Goal: Task Accomplishment & Management: Complete application form

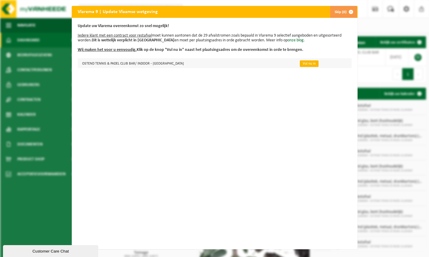
click at [303, 62] on link "Vul nu in" at bounding box center [308, 63] width 19 height 7
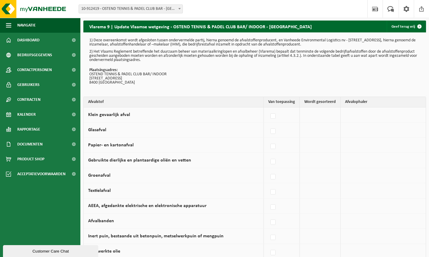
scroll to position [1, 0]
click at [349, 131] on td "Vanheede Environmental Logistics Concullega Containerpark Gemeentelijke ophalin…" at bounding box center [382, 130] width 85 height 15
click at [274, 131] on label at bounding box center [273, 131] width 8 height 9
click at [268, 124] on input "Glasafval" at bounding box center [268, 124] width 0 height 0
checkbox input "true"
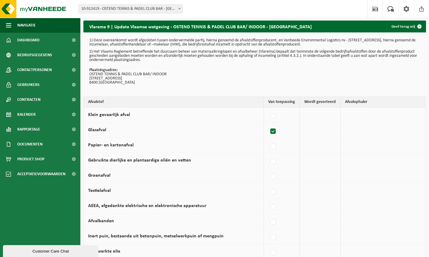
checkbox input "true"
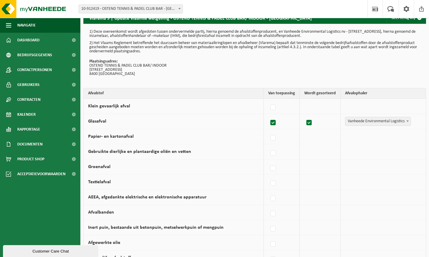
scroll to position [12, 0]
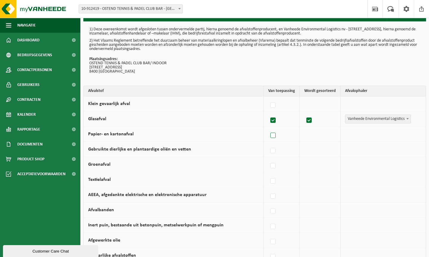
click at [274, 136] on label at bounding box center [273, 135] width 8 height 9
click at [268, 128] on input "Papier- en kartonafval" at bounding box center [268, 128] width 0 height 0
checkbox input "true"
click at [274, 136] on label at bounding box center [273, 135] width 8 height 9
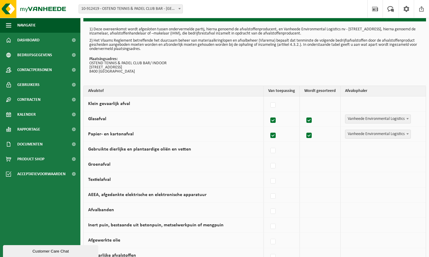
click at [268, 128] on input "Papier- en kartonafval" at bounding box center [268, 128] width 0 height 0
click at [311, 137] on td at bounding box center [319, 134] width 41 height 15
click at [273, 135] on label at bounding box center [273, 135] width 8 height 9
click at [268, 128] on input "Papier- en kartonafval" at bounding box center [268, 128] width 0 height 0
checkbox input "true"
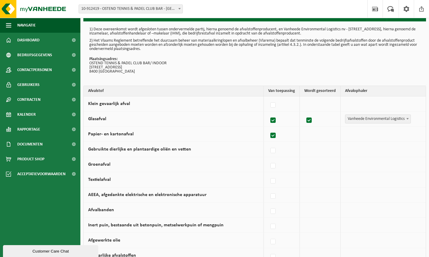
checkbox input "true"
click at [355, 136] on span "Vanheede Environmental Logistics" at bounding box center [377, 134] width 65 height 8
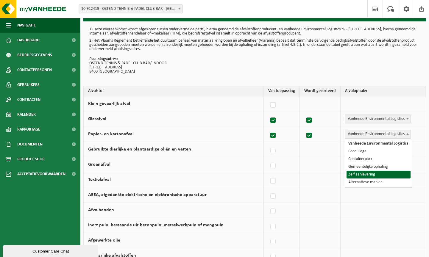
select select "Zelf aanlevering"
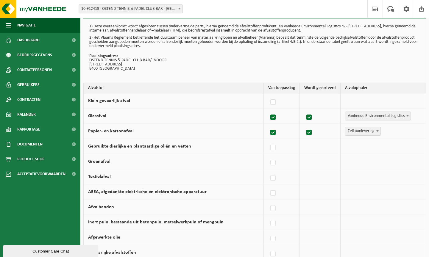
scroll to position [17, 0]
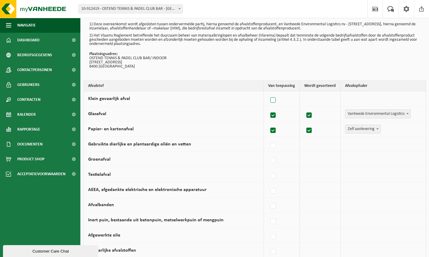
click at [273, 100] on label at bounding box center [273, 100] width 8 height 9
click at [268, 93] on input "Klein gevaarlijk afval" at bounding box center [268, 92] width 0 height 0
checkbox input "true"
click at [273, 100] on label at bounding box center [273, 100] width 8 height 9
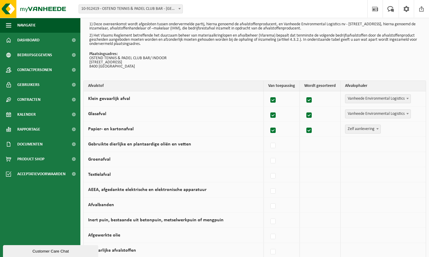
click at [268, 93] on input "Klein gevaarlijk afval" at bounding box center [268, 92] width 0 height 0
checkbox input "false"
click at [275, 161] on label at bounding box center [273, 160] width 8 height 9
click at [268, 153] on input "Groenafval" at bounding box center [268, 153] width 0 height 0
checkbox input "true"
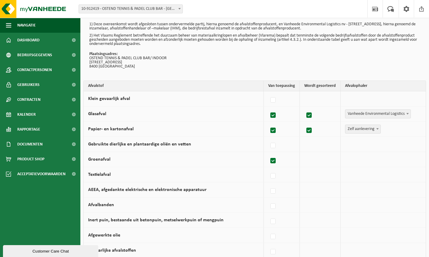
checkbox input "true"
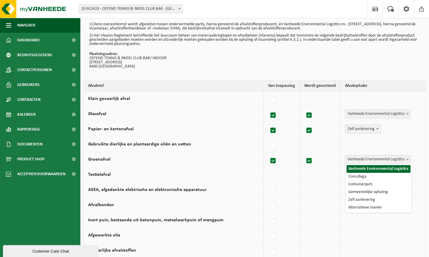
click at [369, 160] on span "Vanheede Environmental Logistics" at bounding box center [377, 159] width 65 height 8
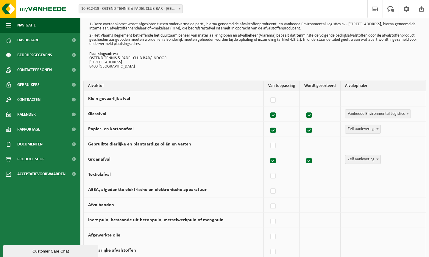
click at [368, 158] on span "Zelf aanlevering" at bounding box center [362, 159] width 35 height 8
select select "Containerpark"
click at [358, 129] on span "Zelf aanlevering" at bounding box center [362, 129] width 35 height 8
click at [360, 130] on span "Containerpark" at bounding box center [361, 129] width 32 height 8
select select "Gemeentelijke ophaling"
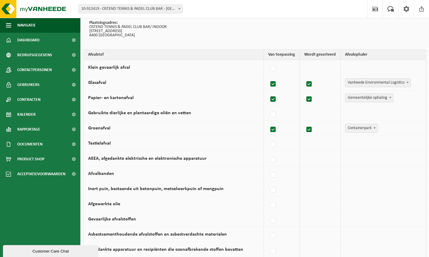
scroll to position [48, 0]
click at [275, 115] on label at bounding box center [273, 114] width 8 height 9
click at [268, 107] on input "Gebruikte dierlijke en plantaardige oliën en vetten" at bounding box center [268, 106] width 0 height 0
checkbox input "true"
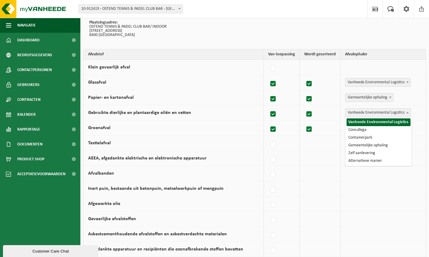
click at [371, 111] on span "Vanheede Environmental Logistics" at bounding box center [377, 113] width 65 height 8
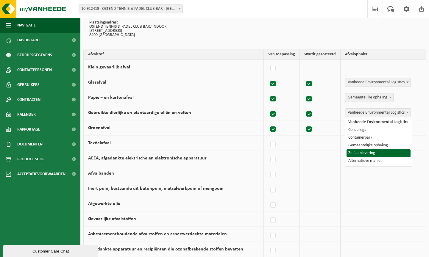
select select "Zelf aanlevering"
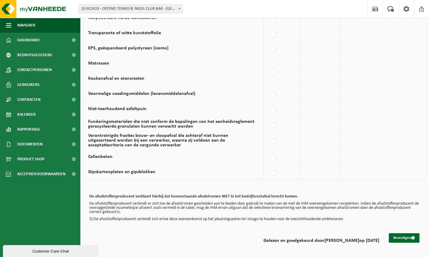
scroll to position [374, 0]
click at [255, 239] on label "Gelezen en goedgekeurd door [PERSON_NAME] op [DATE]" at bounding box center [317, 240] width 124 height 9
click at [254, 233] on input "Gelezen en goedgekeurd door [PERSON_NAME] op [DATE]" at bounding box center [254, 233] width 0 height 0
checkbox input "true"
click at [401, 235] on button "Bevestigen" at bounding box center [403, 238] width 31 height 10
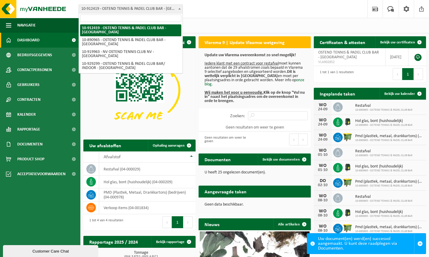
click at [178, 9] on b at bounding box center [179, 8] width 2 height 1
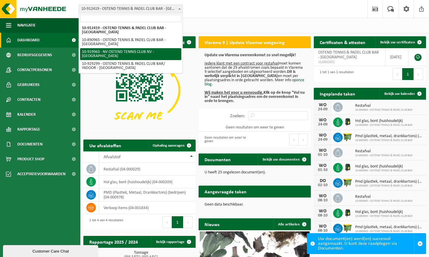
select select "129318"
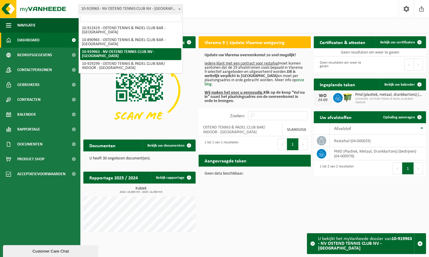
click at [175, 10] on span "10-919963 - NV OSTEND TENNIS CLUB NV - [GEOGRAPHIC_DATA]" at bounding box center [131, 9] width 104 height 8
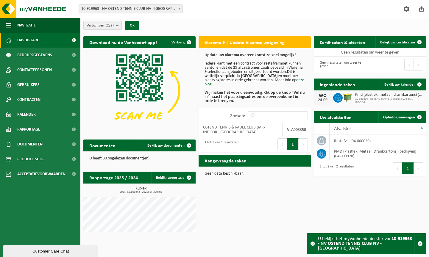
click at [118, 26] on b "submit" at bounding box center [118, 25] width 5 height 8
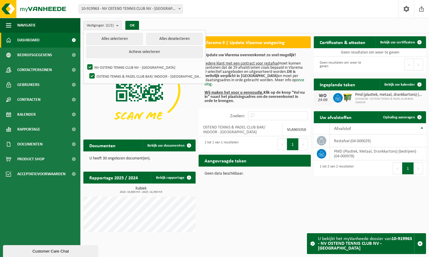
click at [118, 26] on b "submit" at bounding box center [118, 25] width 5 height 9
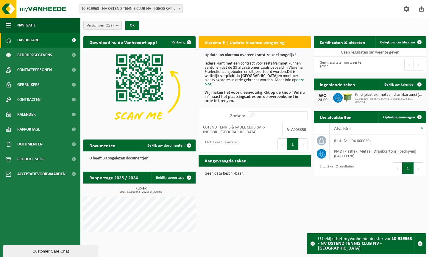
click at [38, 250] on div "Customer Care Chat" at bounding box center [50, 251] width 86 height 4
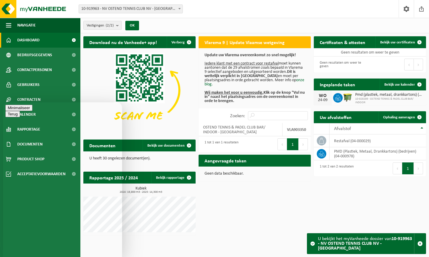
type textarea "Beste, we hebben geregeld vast van sluikstorten. Hoe kunnen we de pmd-container…"
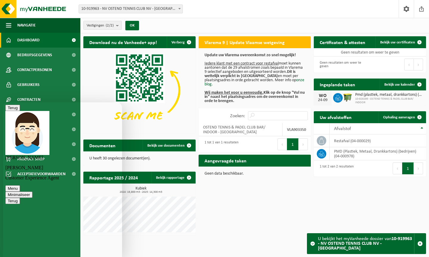
type textarea "Prima! Doen jullie het nodige aub? Bedankt"
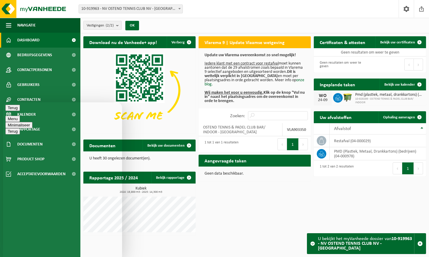
scroll to position [147, 0]
click at [32, 122] on button "Minimaliseer" at bounding box center [18, 125] width 27 height 6
